Goal: Task Accomplishment & Management: Complete application form

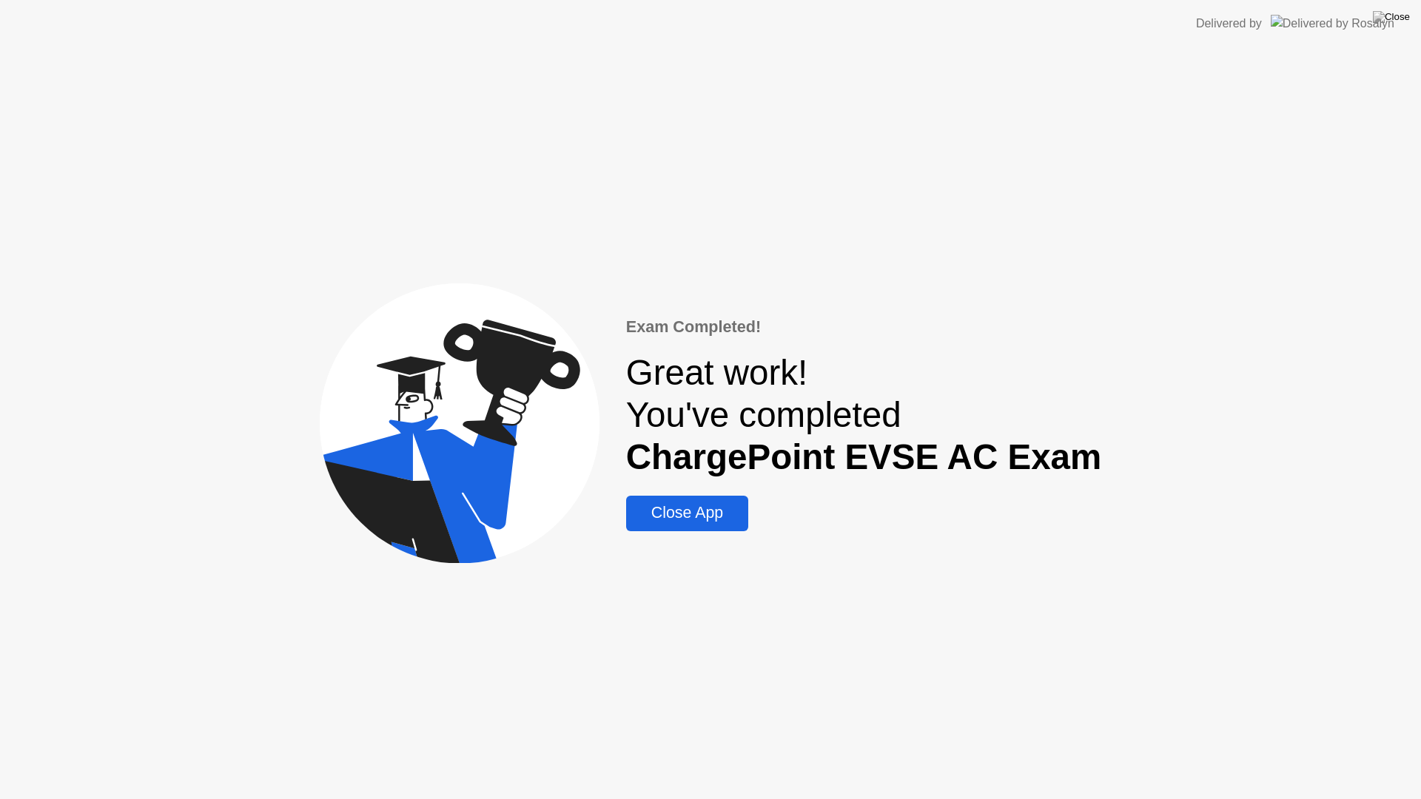
click at [702, 511] on div "Close App" at bounding box center [687, 513] width 113 height 19
click at [697, 509] on div "Close App" at bounding box center [687, 513] width 113 height 19
click at [708, 509] on div "Close App" at bounding box center [687, 513] width 113 height 19
click at [705, 516] on div "Close App" at bounding box center [687, 513] width 113 height 19
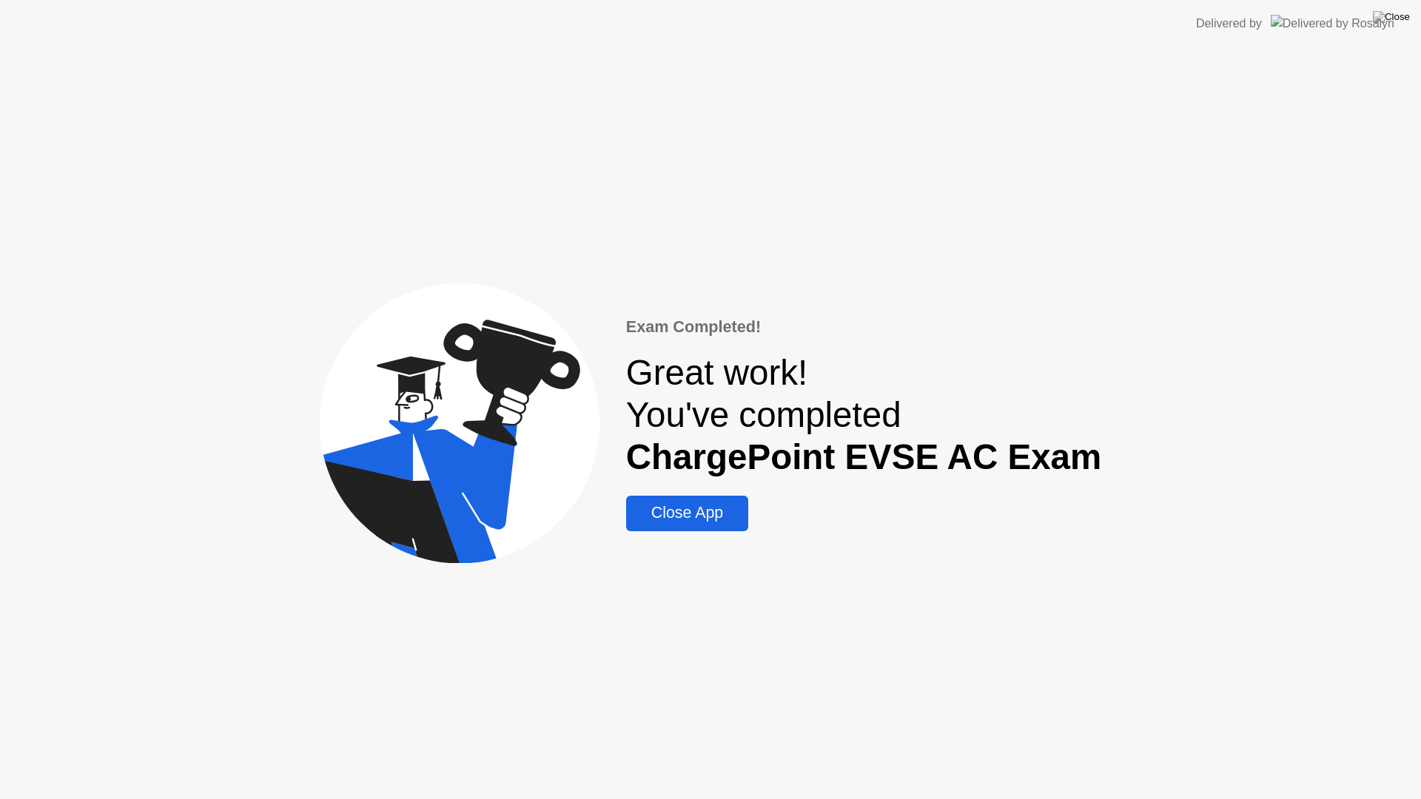
click at [705, 518] on div "Close App" at bounding box center [687, 513] width 113 height 19
drag, startPoint x: 686, startPoint y: 517, endPoint x: 657, endPoint y: 518, distance: 28.9
click at [657, 518] on div "Close App" at bounding box center [687, 513] width 113 height 19
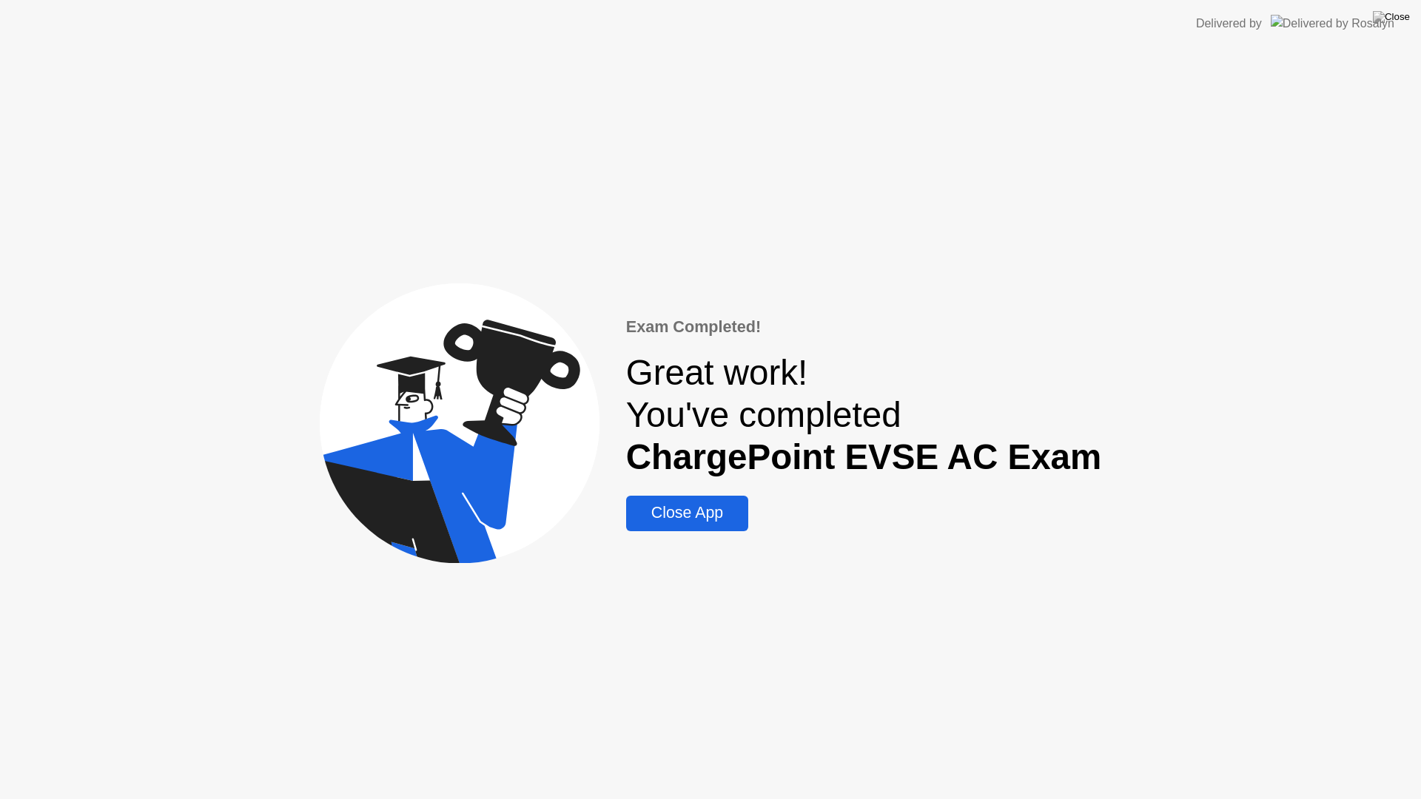
click at [702, 512] on div "Close App" at bounding box center [687, 513] width 113 height 19
click at [1401, 20] on img at bounding box center [1391, 17] width 37 height 12
click at [685, 512] on div "Close App" at bounding box center [687, 513] width 113 height 19
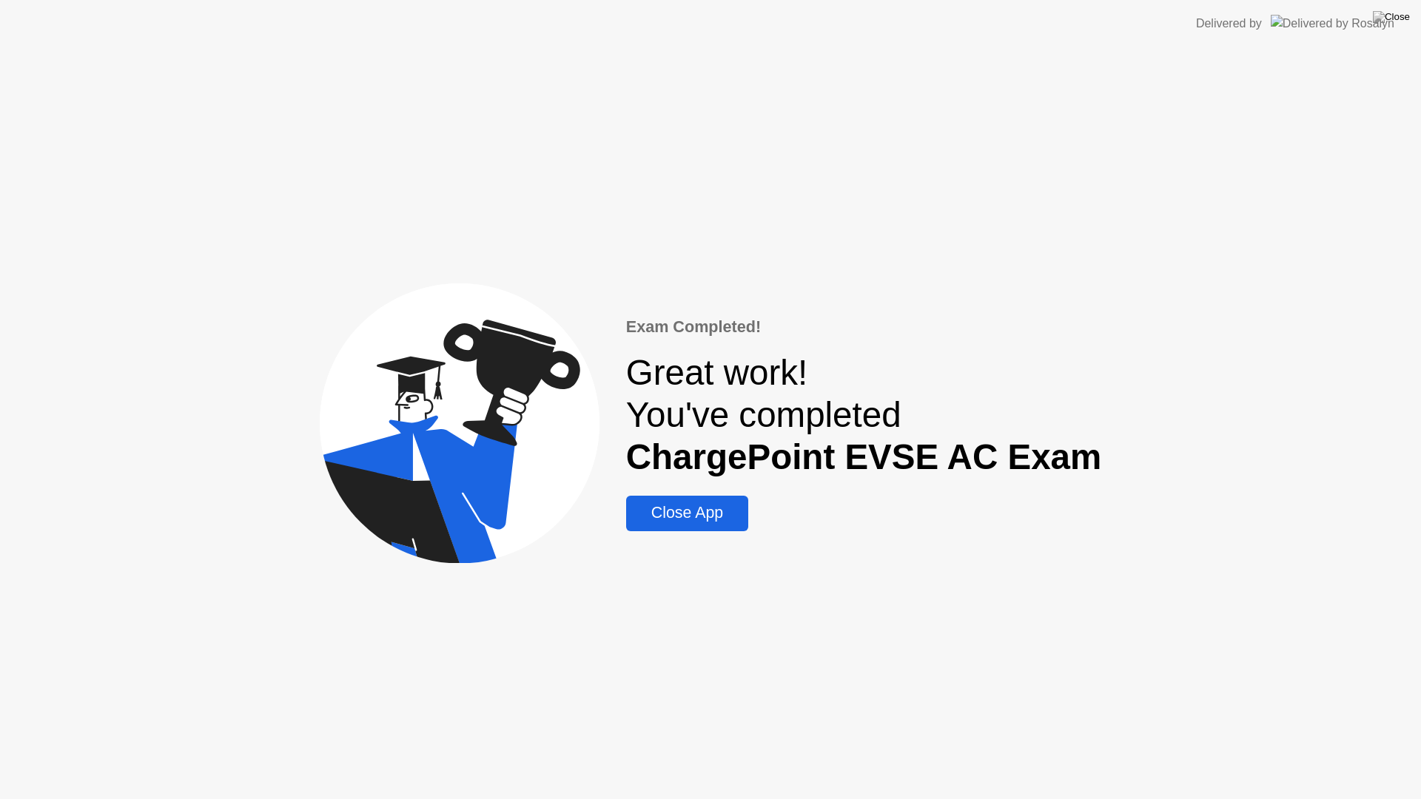
click at [688, 513] on div "Close App" at bounding box center [687, 513] width 113 height 19
click at [1398, 18] on img at bounding box center [1391, 17] width 37 height 12
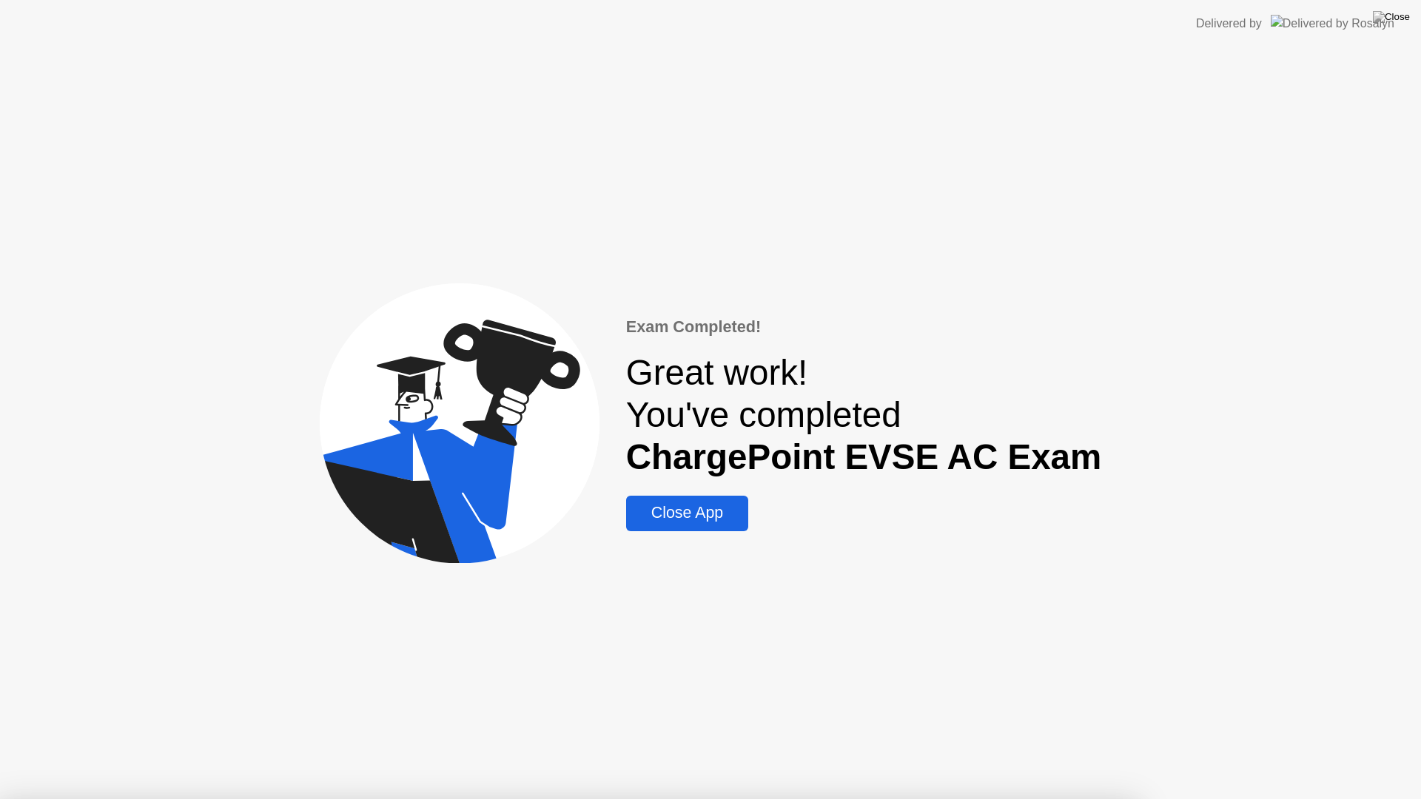
click at [693, 511] on div "Close App" at bounding box center [687, 513] width 113 height 19
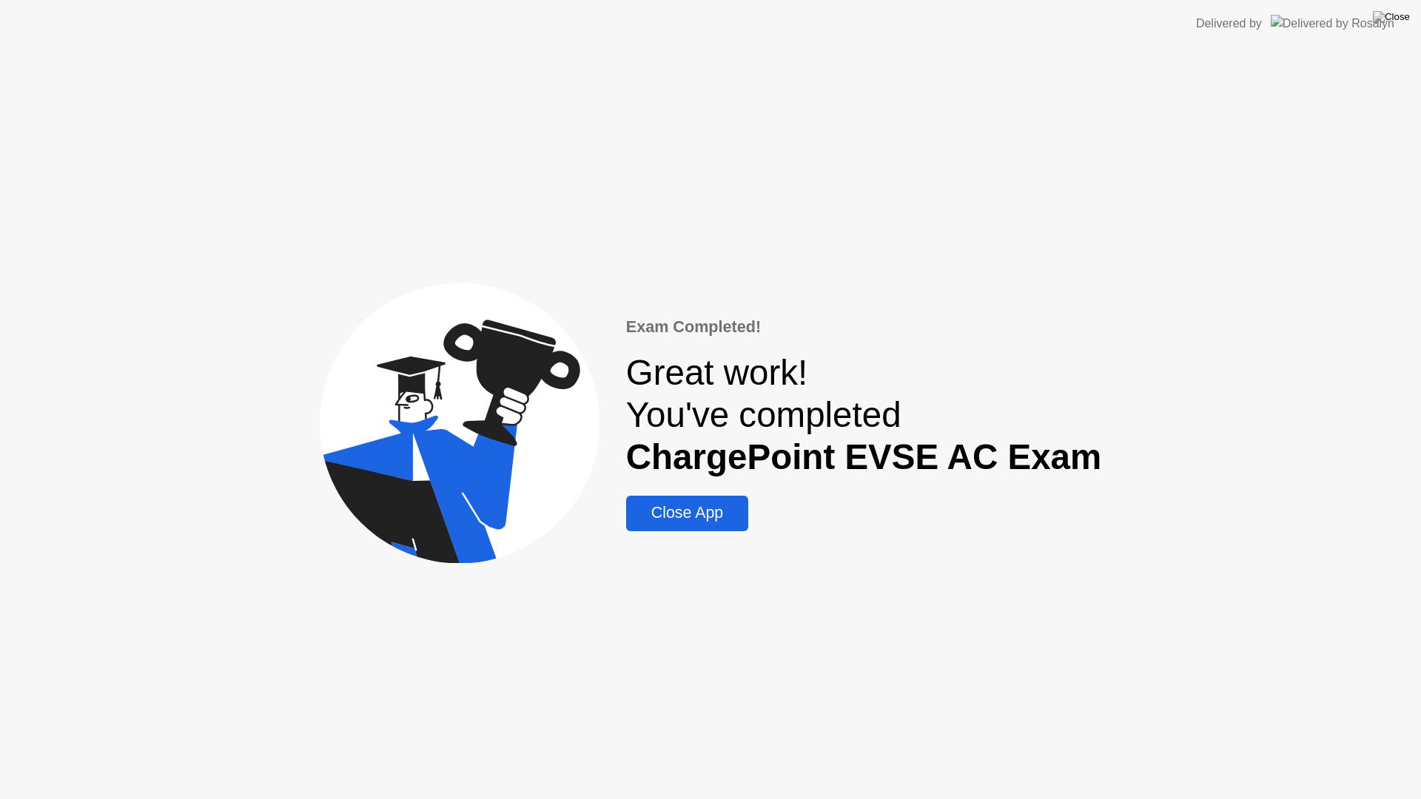
click at [693, 511] on div "Close App" at bounding box center [687, 513] width 113 height 19
click at [709, 520] on div "Close App" at bounding box center [687, 513] width 113 height 19
click at [702, 383] on div "Great work! You've completed ChargePoint EVSE AC Exam" at bounding box center [864, 415] width 476 height 127
click at [695, 518] on div "Close App" at bounding box center [687, 513] width 113 height 19
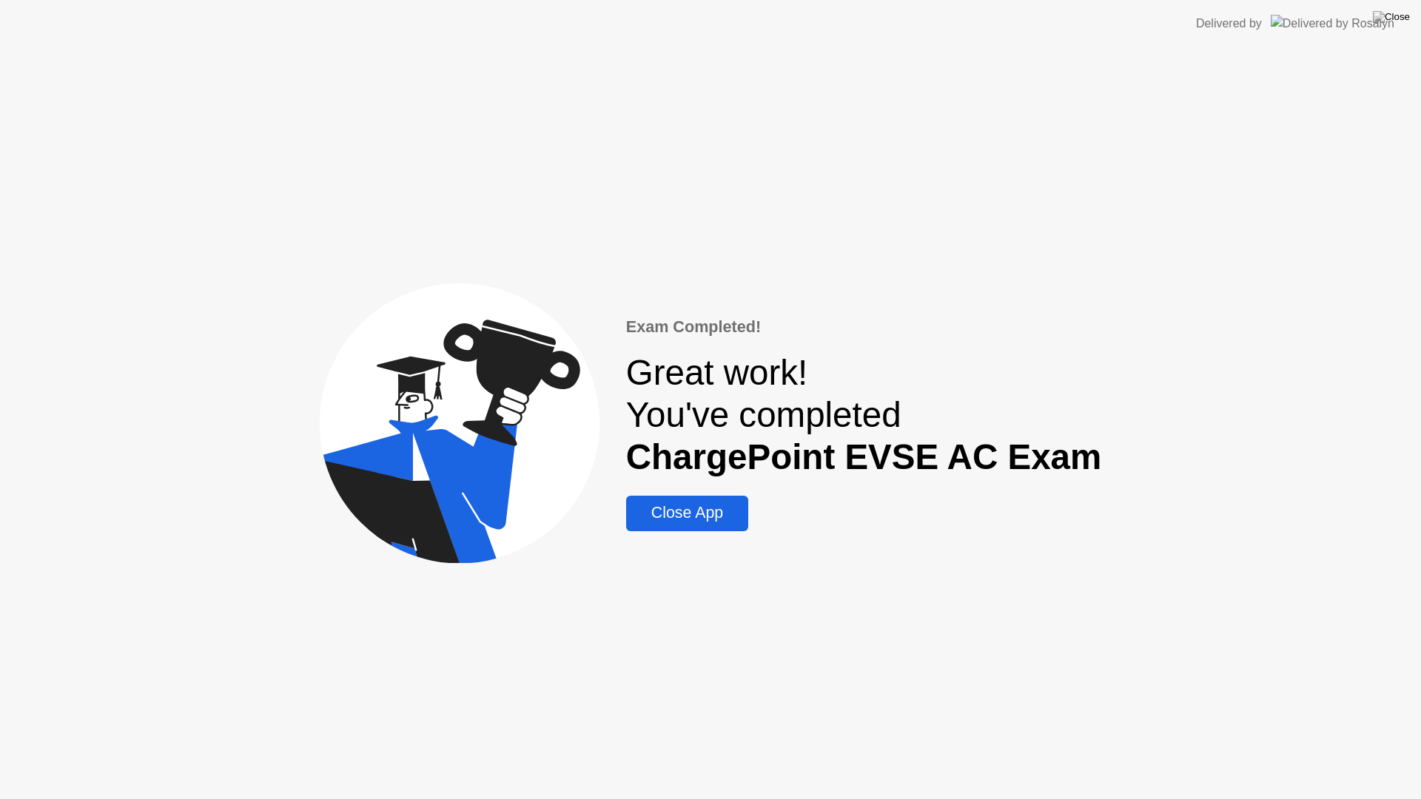
click at [695, 518] on div "Close App" at bounding box center [687, 513] width 113 height 19
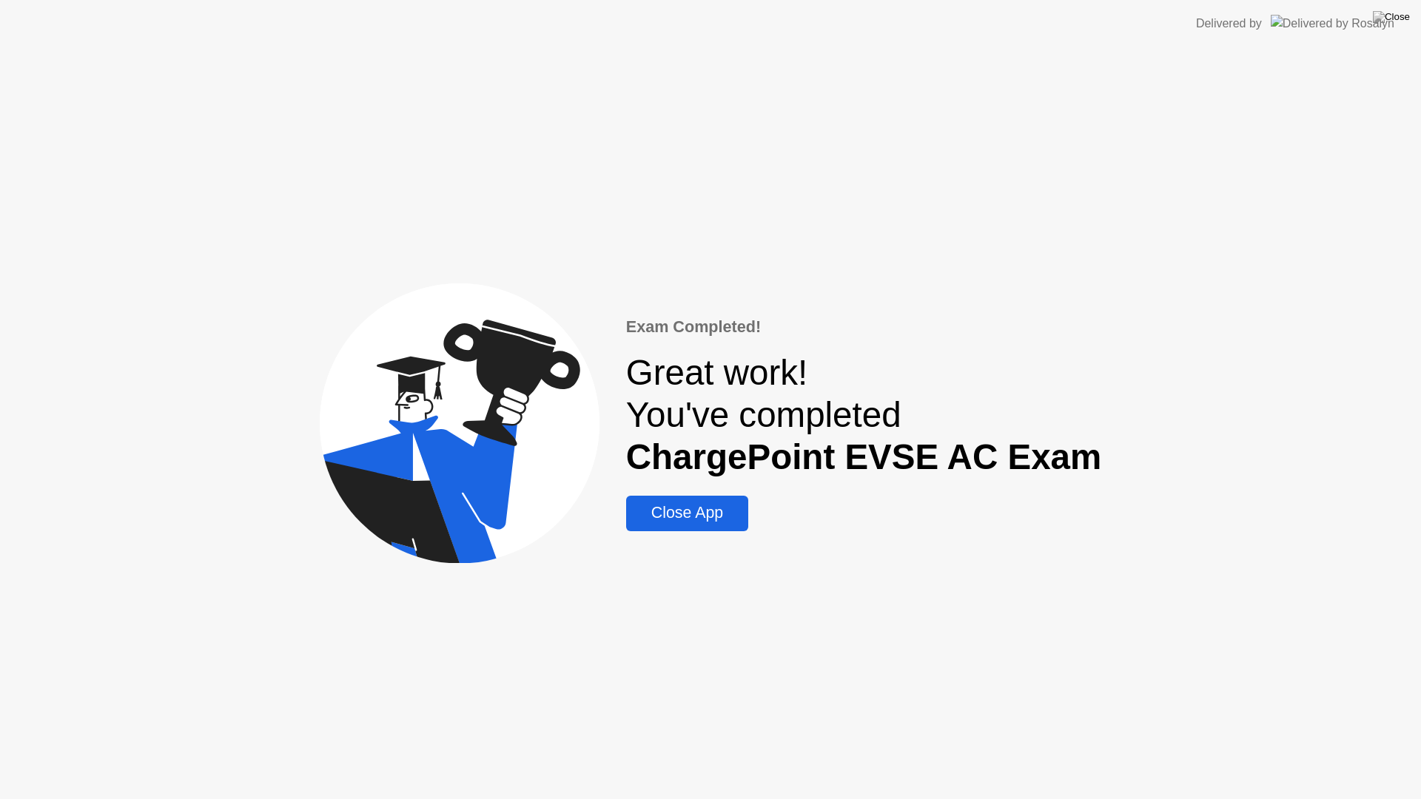
click at [695, 518] on div "Close App" at bounding box center [687, 513] width 113 height 19
click at [600, 518] on icon at bounding box center [460, 424] width 280 height 280
click at [682, 518] on div "Close App" at bounding box center [687, 513] width 113 height 19
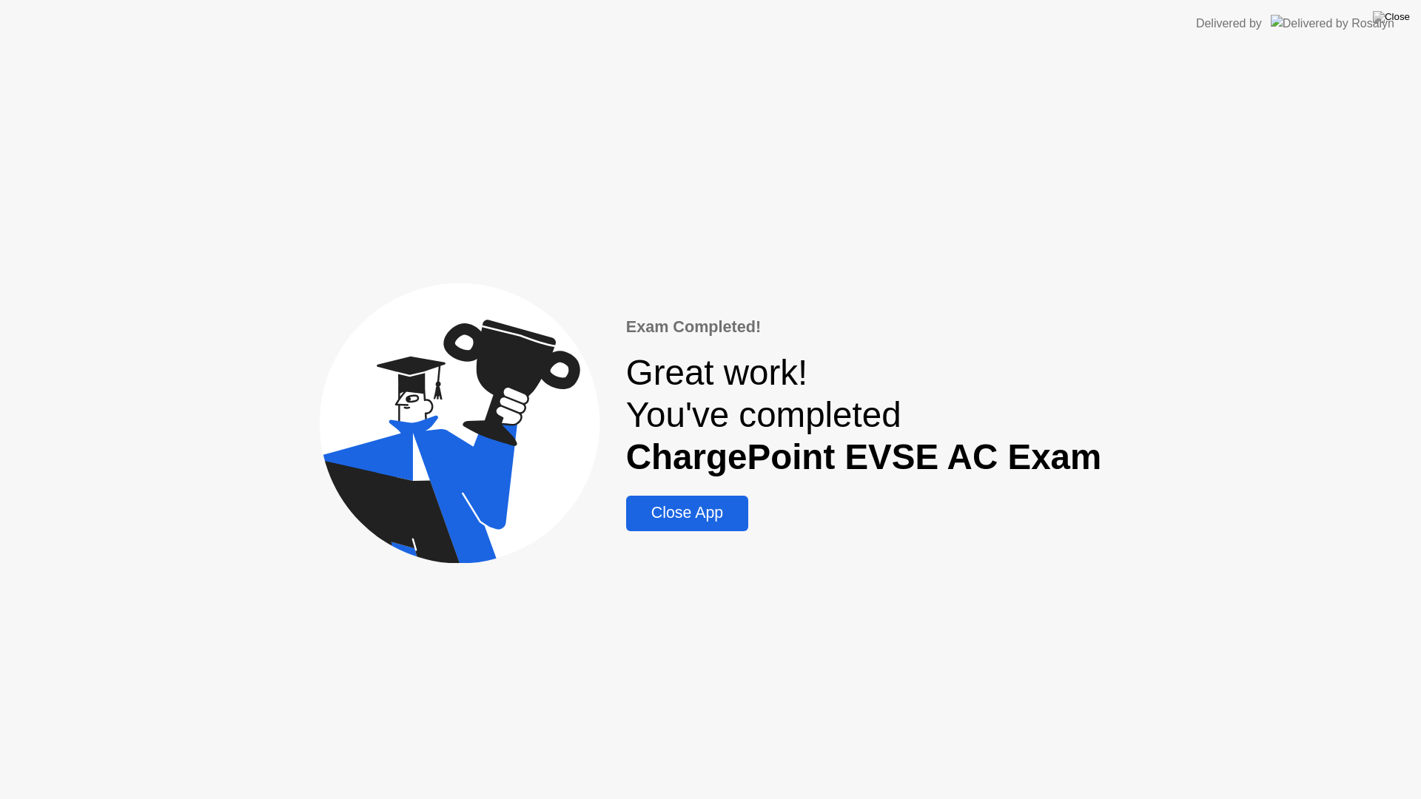
click at [682, 518] on div "Close App" at bounding box center [687, 513] width 113 height 19
click at [707, 515] on div "Close App" at bounding box center [687, 513] width 113 height 19
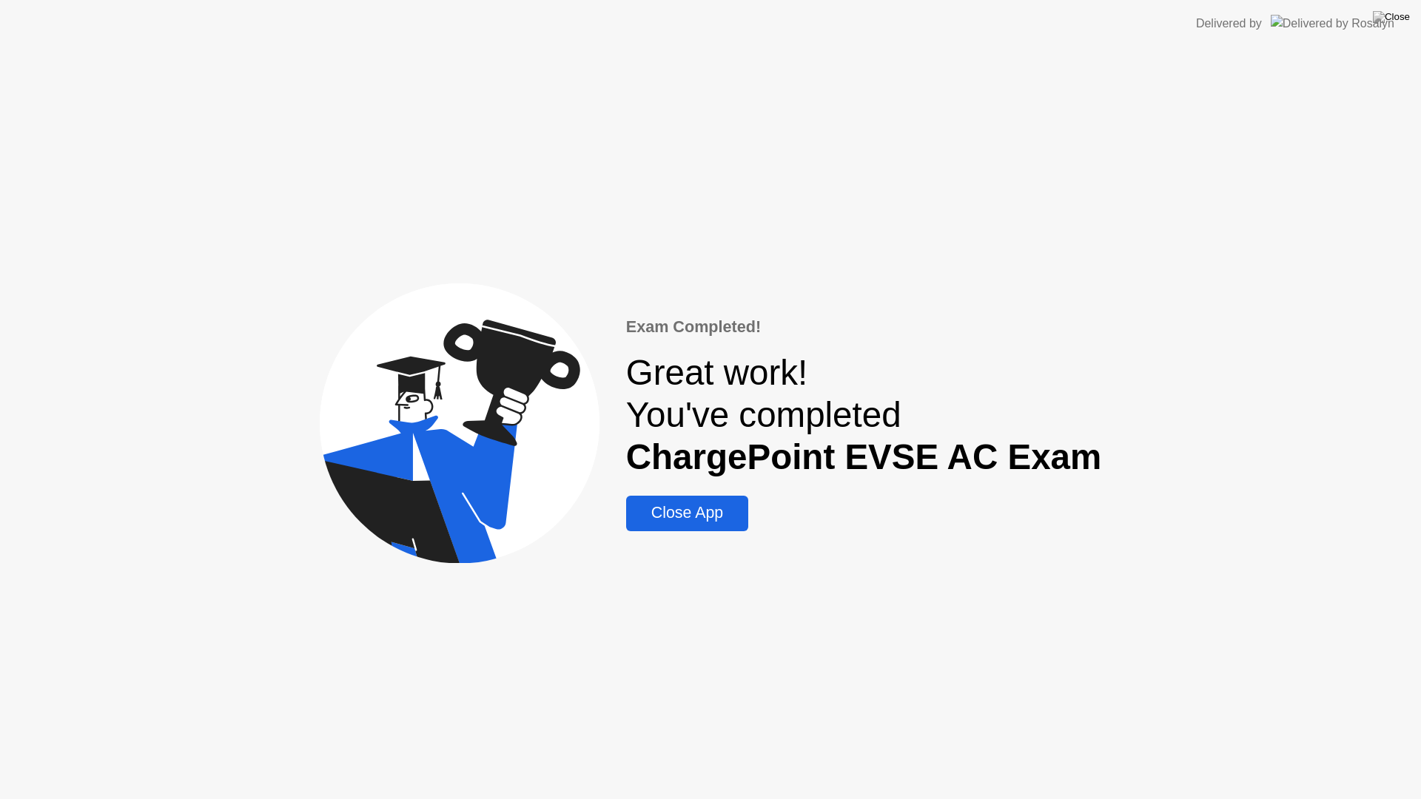
click at [707, 515] on div "Close App" at bounding box center [687, 513] width 113 height 19
